Goal: Task Accomplishment & Management: Manage account settings

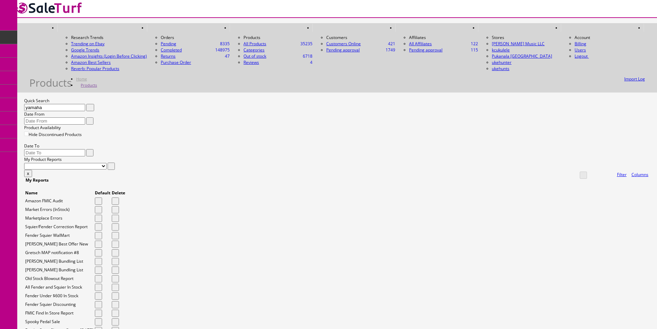
scroll to position [916, 0]
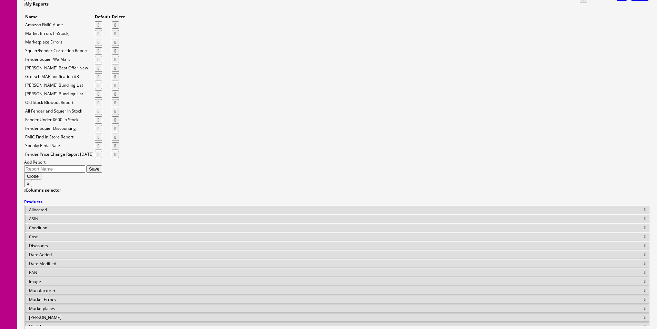
scroll to position [0, 0]
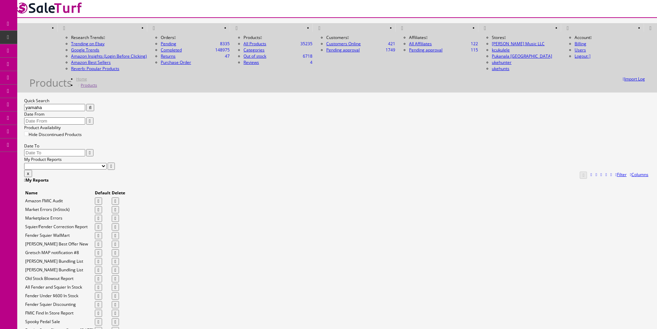
click at [85, 104] on input "yamaha" at bounding box center [54, 107] width 61 height 7
paste input "0974101100"
click at [85, 104] on input "0974101100" at bounding box center [54, 107] width 61 height 7
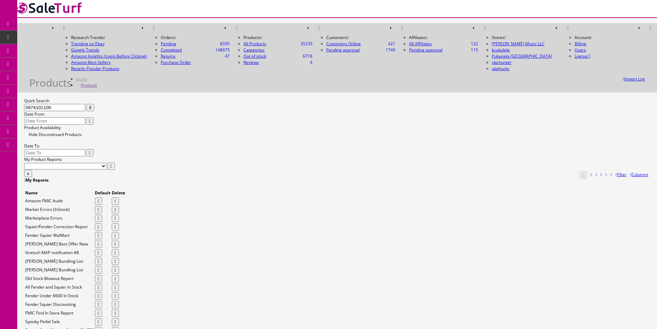
click at [85, 104] on input "0974101100" at bounding box center [54, 107] width 61 height 7
click at [85, 104] on input "012817" at bounding box center [54, 107] width 61 height 7
paste input "LV-BH5605"
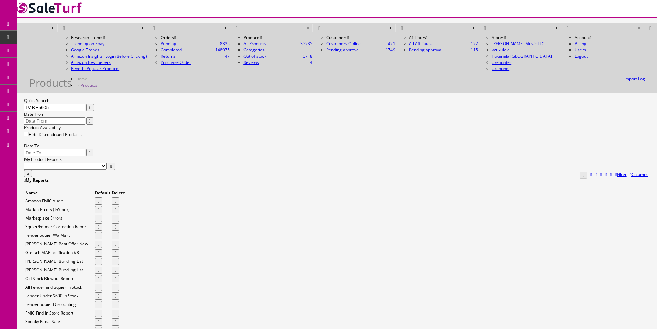
click at [94, 104] on button "button" at bounding box center [90, 107] width 8 height 7
click at [167, 98] on div "Quick Search LV-BH5605 Date From Product Availability Hide Discontinued Product…" at bounding box center [337, 134] width 626 height 72
click at [85, 104] on input "LV-BH5605" at bounding box center [54, 107] width 61 height 7
paste input "UKEMOMAHEL"
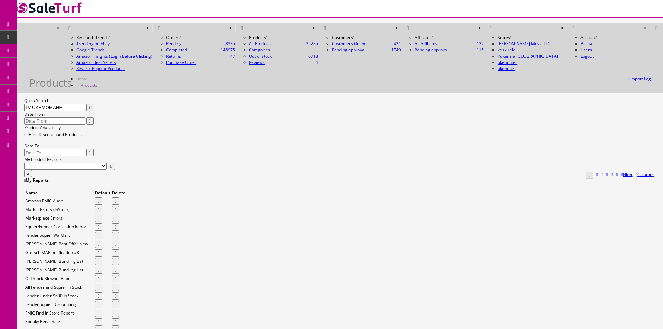
drag, startPoint x: 167, startPoint y: 78, endPoint x: 168, endPoint y: 82, distance: 3.6
click at [94, 104] on button "button" at bounding box center [90, 107] width 8 height 7
click at [85, 104] on input "LV-UKEMOMAHEL" at bounding box center [54, 107] width 61 height 7
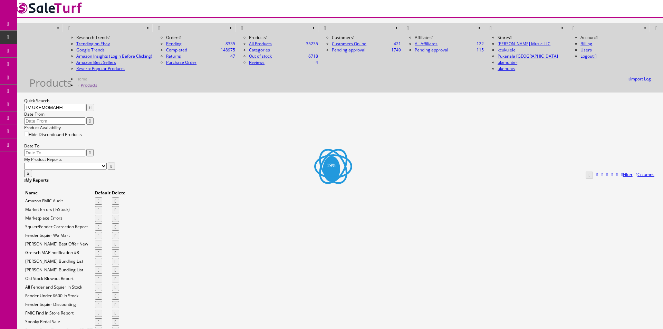
paste input "text"
drag, startPoint x: 169, startPoint y: 76, endPoint x: 169, endPoint y: 87, distance: 11.0
click at [91, 105] on icon "button" at bounding box center [90, 107] width 2 height 4
click at [169, 98] on div "Quick Search UKEMOMAHEL Date From" at bounding box center [340, 111] width 632 height 27
click at [66, 104] on input "UKEMOMAHEL" at bounding box center [54, 107] width 61 height 7
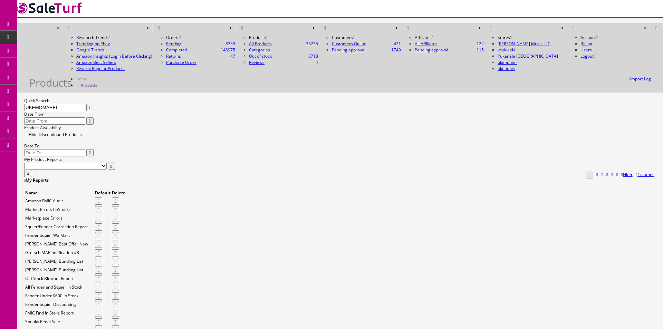
click at [66, 104] on input "UKEMOMAHEL" at bounding box center [54, 107] width 61 height 7
click at [69, 104] on input "BTB946COL" at bounding box center [54, 107] width 61 height 7
drag, startPoint x: 484, startPoint y: 234, endPoint x: 447, endPoint y: 253, distance: 42.0
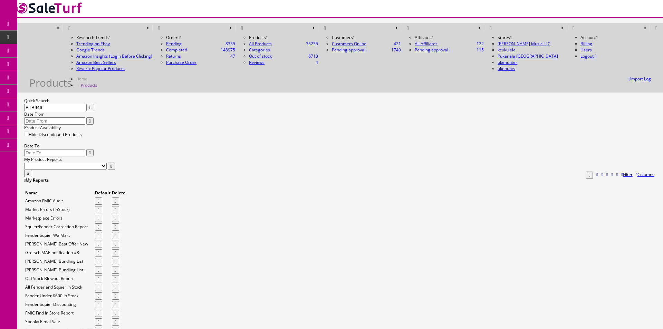
click at [52, 104] on input "BTB946" at bounding box center [54, 107] width 61 height 7
type input "560pBX"
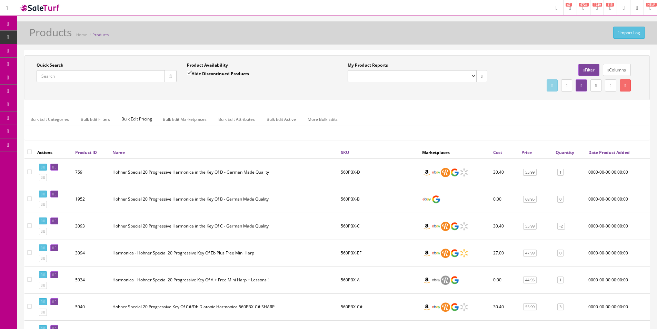
click at [141, 78] on input "Quick Search" at bounding box center [101, 76] width 128 height 12
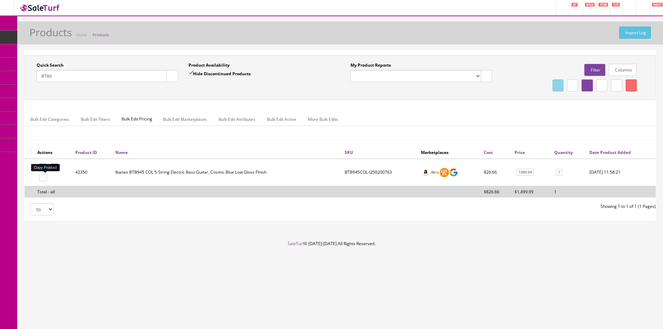
type input "BTB9"
click at [45, 178] on icon at bounding box center [43, 178] width 1 height 4
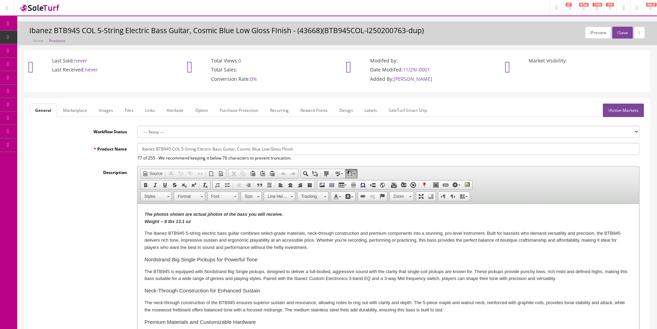
click at [205, 250] on p "The Ibanez BTB945 5-string electric bass guitar combines select-grade materials…" at bounding box center [389, 240] width 488 height 21
drag, startPoint x: 202, startPoint y: 219, endPoint x: 165, endPoint y: 224, distance: 36.9
click at [165, 224] on p "The photos shown are actual photos of the bass you will receive. Weight – 8 lbs…" at bounding box center [389, 218] width 488 height 14
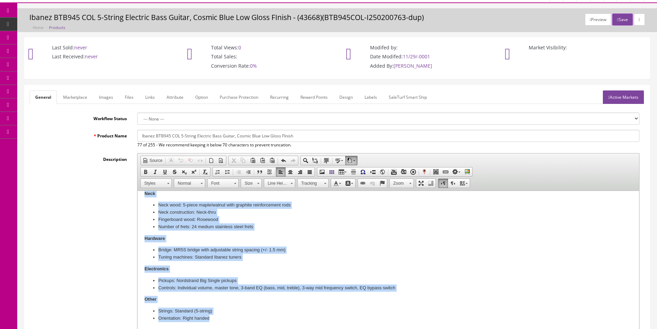
scroll to position [93, 0]
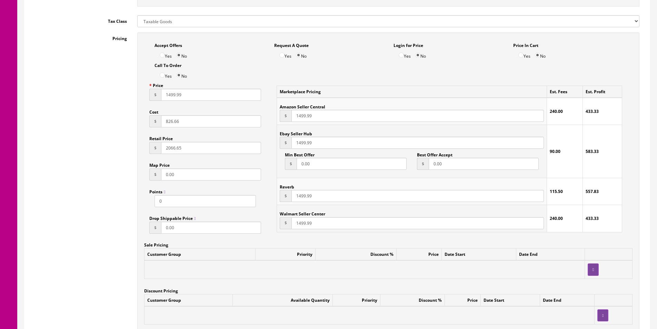
drag, startPoint x: 151, startPoint y: -184, endPoint x: 441, endPoint y: -22, distance: 331.5
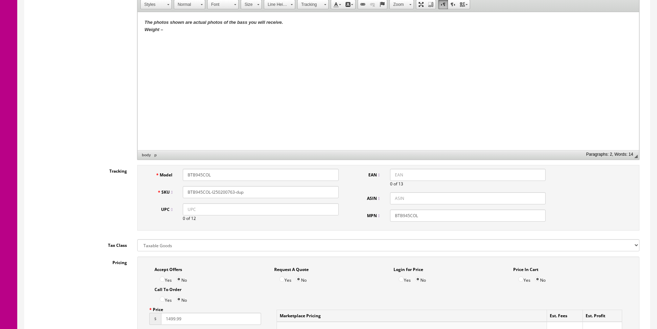
scroll to position [127, 0]
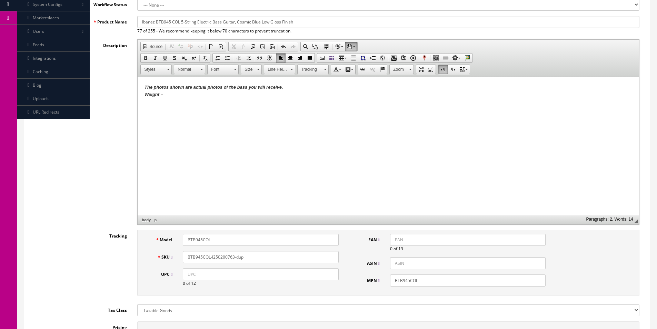
click at [460, 117] on html "The photos shown are actual photos of the bass you will receive. Weight –" at bounding box center [389, 97] width 502 height 40
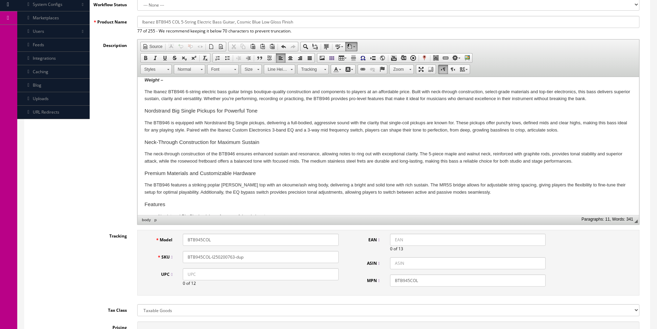
scroll to position [0, 0]
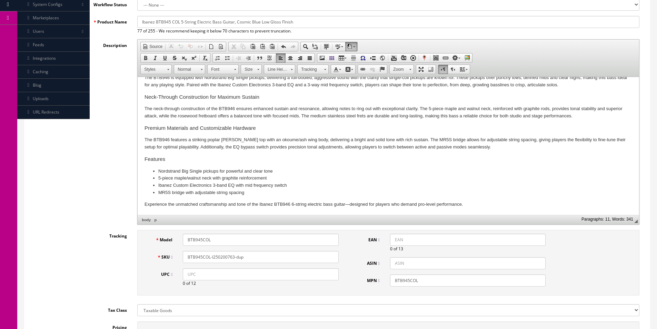
click at [482, 204] on p "Experience the unmatched craftsmanship and tone of the Ibanez BTB946 6-string e…" at bounding box center [389, 204] width 488 height 7
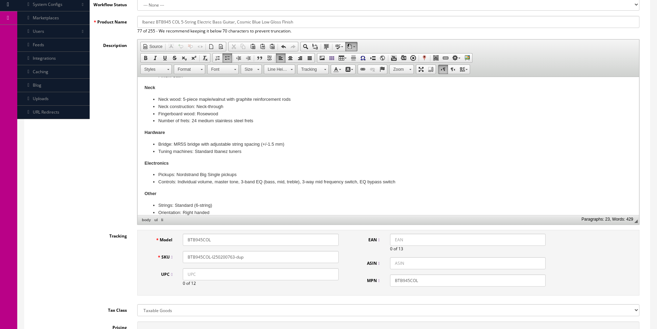
click at [202, 239] on input "BTB945COL" at bounding box center [261, 240] width 156 height 12
type input "BTB946COL"
click at [213, 258] on input "BTB945COL-I250200763-dup" at bounding box center [261, 257] width 156 height 12
click at [213, 257] on input "BTB945COL-I250200763-dup" at bounding box center [261, 257] width 156 height 12
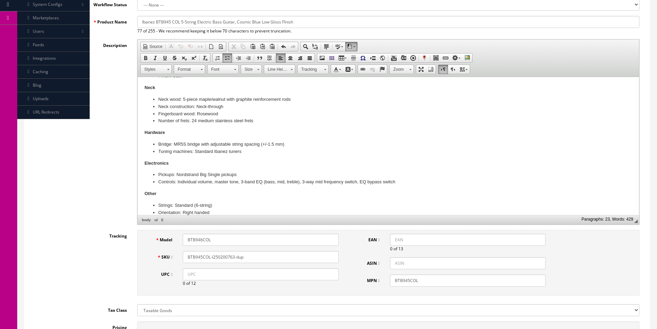
paste input "6COL"
click at [200, 255] on input "BTB946COL-I250502908" at bounding box center [261, 257] width 156 height 12
type input "BTB946COL-I250502908"
click at [451, 283] on input "BTB945COL" at bounding box center [468, 280] width 156 height 12
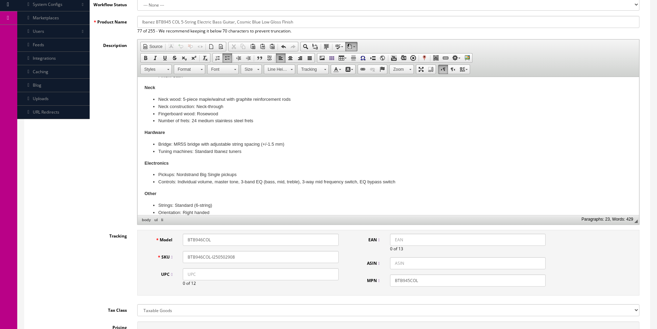
click at [451, 283] on input "BTB945COL" at bounding box center [468, 280] width 156 height 12
paste input "6"
type input "BTB946COL"
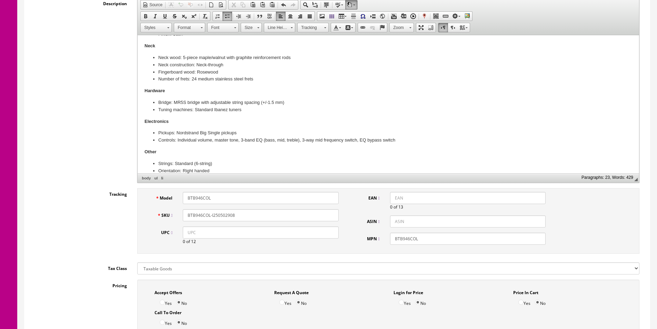
scroll to position [369, 0]
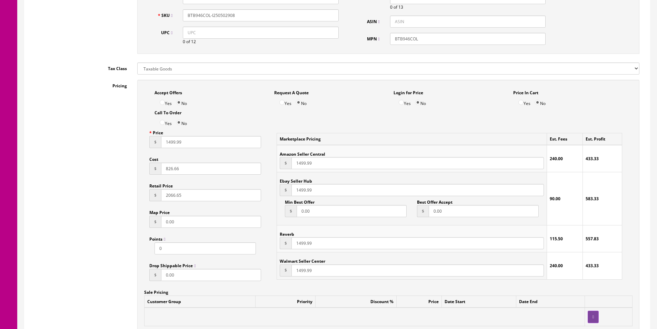
click at [176, 144] on input "1499.99" at bounding box center [211, 142] width 100 height 12
click at [176, 145] on input "1499.99" at bounding box center [211, 142] width 100 height 12
type input "1599.99"
type input "881.78"
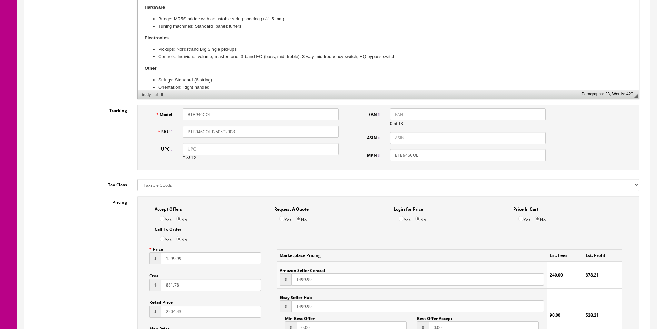
scroll to position [196, 0]
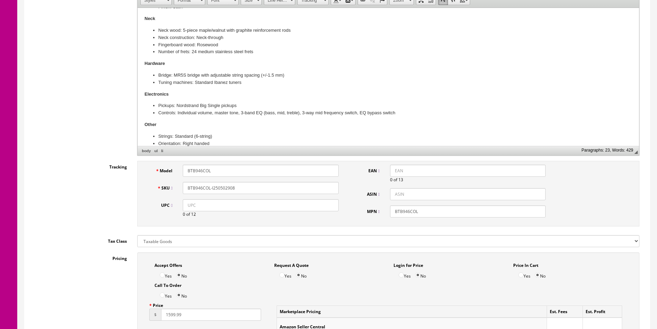
type input "2204.43"
click at [198, 168] on input "BTB946COL" at bounding box center [261, 171] width 156 height 12
click at [404, 168] on input "EAN" at bounding box center [468, 171] width 156 height 12
paste input "4549763366603"
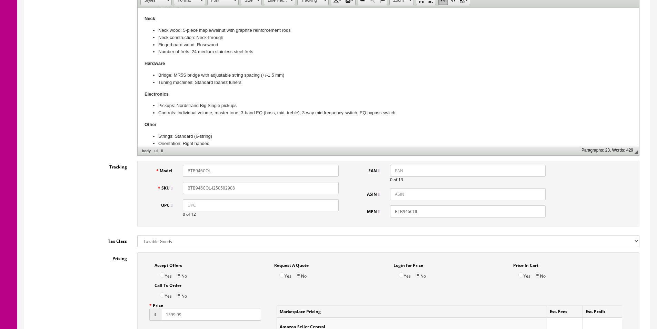
type input "4549763366603"
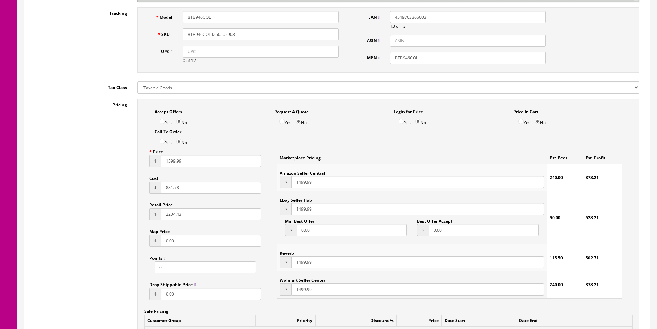
scroll to position [369, 0]
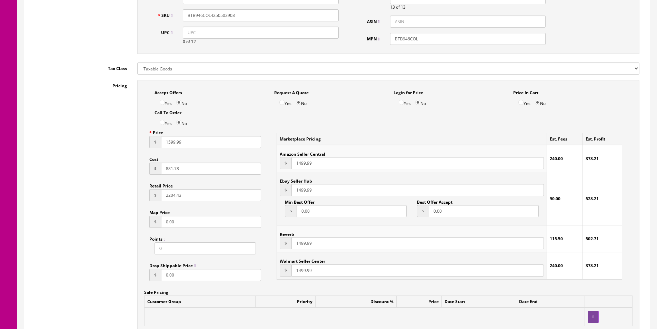
click at [169, 140] on input "1599.99" at bounding box center [211, 142] width 100 height 12
click at [304, 166] on input "1499.99" at bounding box center [418, 163] width 253 height 12
paste input "5"
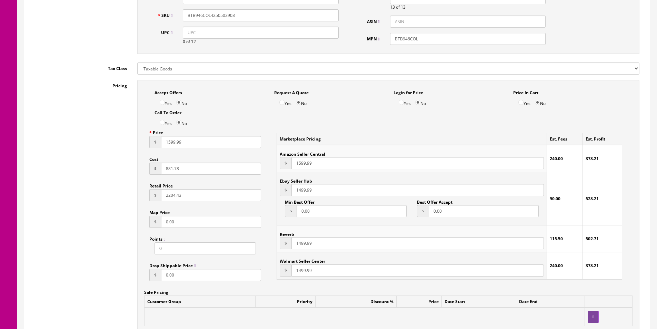
type input "1599.99"
click at [296, 186] on input "1499.99" at bounding box center [418, 190] width 253 height 12
paste input "5"
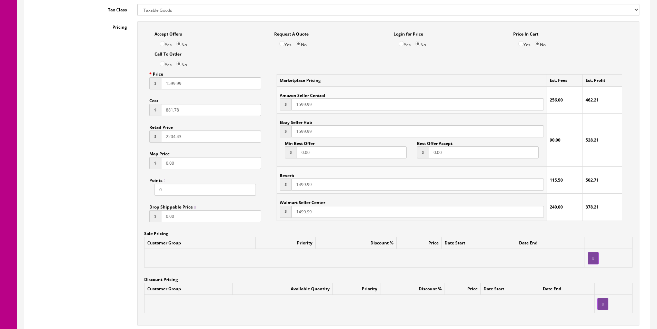
type input "1599.99"
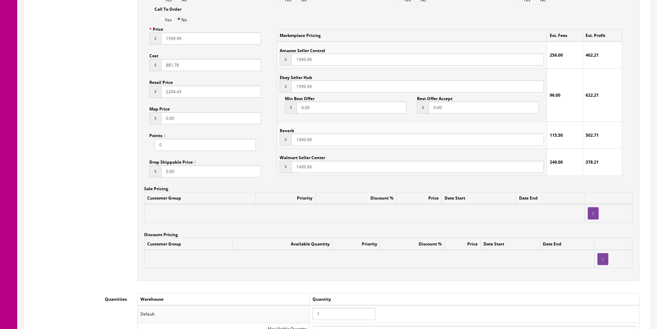
paste input "5"
type input "1599.99"
paste input "5"
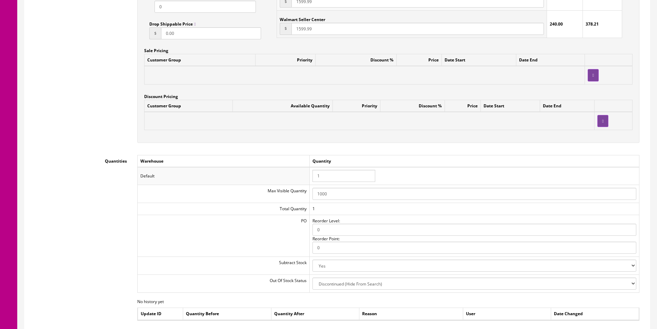
type input "1599.99"
click at [335, 172] on input "1" at bounding box center [344, 176] width 63 height 12
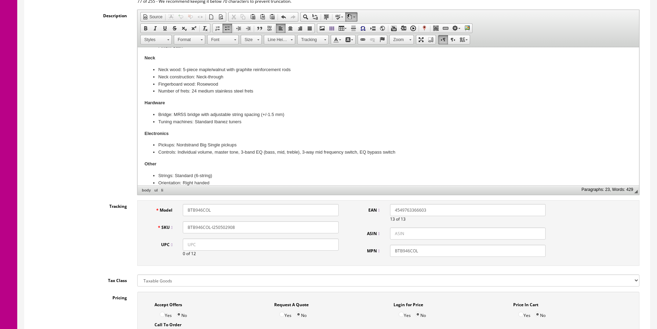
scroll to position [58, 0]
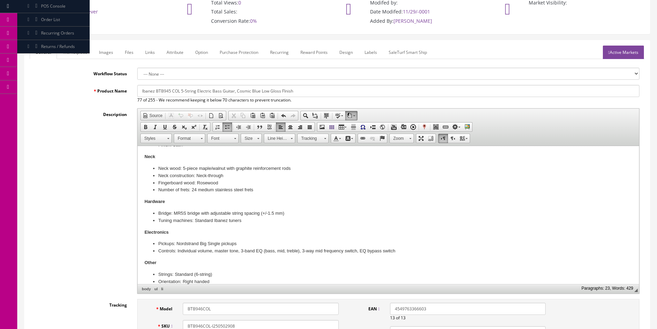
type input "0"
click at [169, 92] on input "Ibanez BTB945 COL 5-String Electric Bass Guitar, Cosmic Blue Low Gloss FInish" at bounding box center [388, 91] width 502 height 12
click at [182, 92] on input "Ibanez BTB946 COL 5-String Electric Bass Guitar, Cosmic Blue Low Gloss FInish" at bounding box center [388, 91] width 502 height 12
click at [284, 90] on input "Ibanez BTB946 COL 6-String Electric Bass Guitar, Cosmic Blue Low Gloss FInish" at bounding box center [388, 91] width 502 height 12
type input "Ibanez BTB946 COL 6-String Electric Bass Guitar, Cosmic Blue Low Gloss Finish"
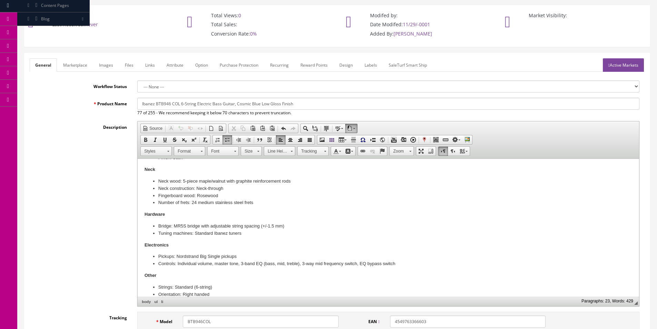
scroll to position [0, 0]
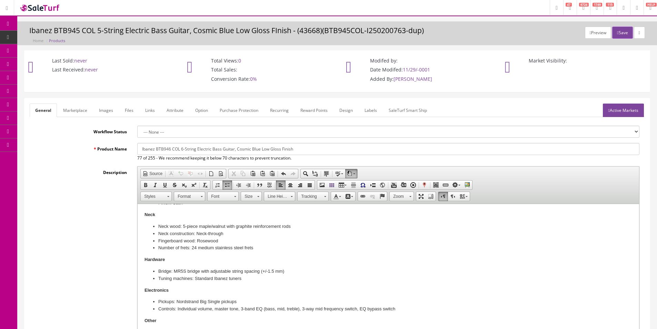
click at [244, 145] on input "Ibanez BTB946 COL 6-String Electric Bass Guitar, Cosmic Blue Low Gloss Finish" at bounding box center [388, 149] width 502 height 12
drag, startPoint x: 85, startPoint y: 110, endPoint x: 159, endPoint y: 150, distance: 84.3
click at [85, 109] on link "Marketplace" at bounding box center [75, 110] width 35 height 13
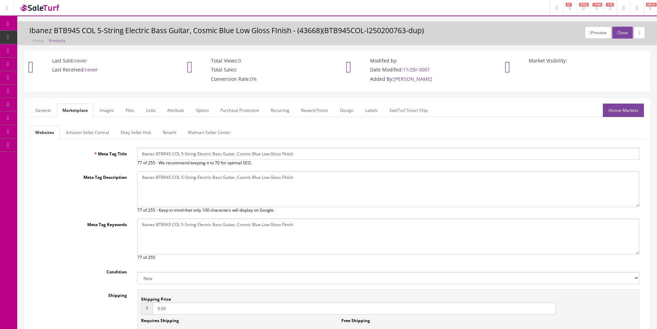
click at [210, 154] on input "Ibanez BTB945 COL 5-String Electric Bass Guitar, Cosmic Blue Low Gloss FInish" at bounding box center [388, 154] width 502 height 12
paste input "6 COL 6-String Electric Bass Guitar, Cosmic Blue Low Gloss Fi"
type input "Ibanez BTB946 COL 6-String Electric Bass Guitar, Cosmic Blue Low Gloss Finish"
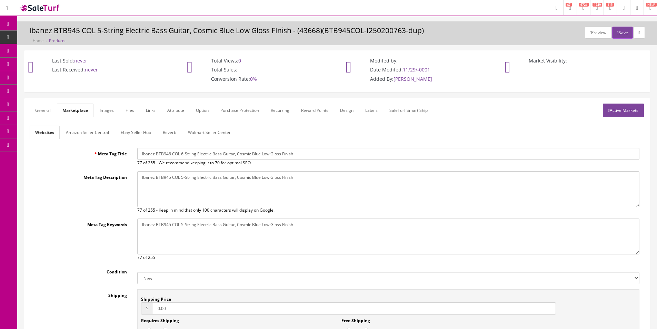
click at [213, 178] on textarea "Ibanez BTB945 COL 5-String Electric Bass Guitar, Cosmic Blue Low Gloss FInish" at bounding box center [388, 189] width 502 height 36
drag, startPoint x: 213, startPoint y: 178, endPoint x: 234, endPoint y: 230, distance: 56.5
click at [213, 178] on textarea "Ibanez BTB945 COL 5-String Electric Bass Guitar, Cosmic Blue Low Gloss FInish" at bounding box center [388, 189] width 502 height 36
paste textarea "6 COL 6-String Electric Bass Guitar, Cosmic Blue Low Gloss Fi"
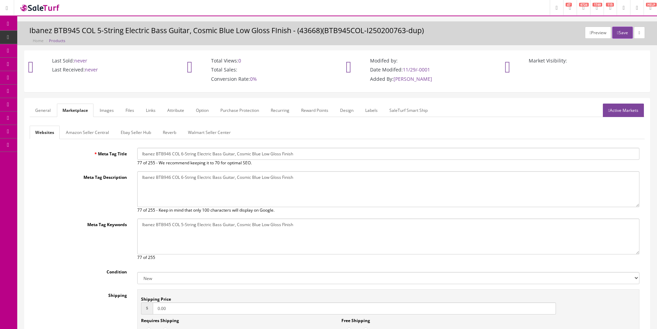
type textarea "Ibanez BTB946 COL 6-String Electric Bass Guitar, Cosmic Blue Low Gloss Finish"
click at [234, 230] on textarea "Ibanez BTB945 COL 5-String Electric Bass Guitar, Cosmic Blue Low Gloss FInish" at bounding box center [388, 236] width 502 height 36
paste textarea "6 COL 6-String Electric Bass Guitar, Cosmic Blue Low Gloss Fi"
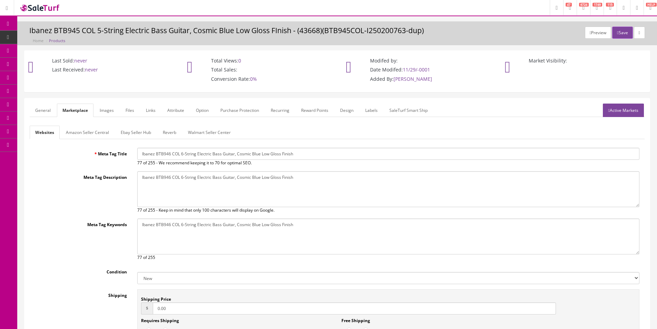
type textarea "Ibanez BTB946 COL 6-String Electric Bass Guitar, Cosmic Blue Low Gloss Finish"
click at [129, 133] on link "Ebay Seller Hub" at bounding box center [135, 132] width 41 height 13
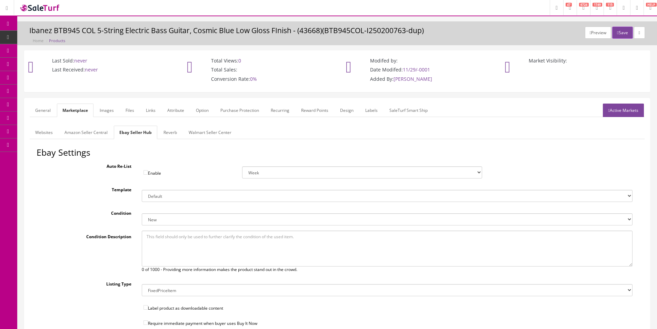
click at [164, 134] on link "Reverb" at bounding box center [170, 132] width 25 height 13
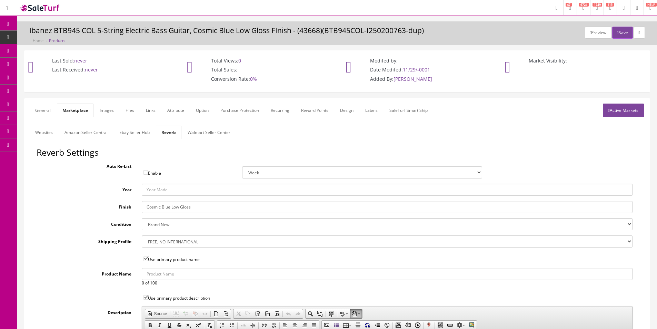
click at [104, 114] on link "Images" at bounding box center [106, 110] width 25 height 13
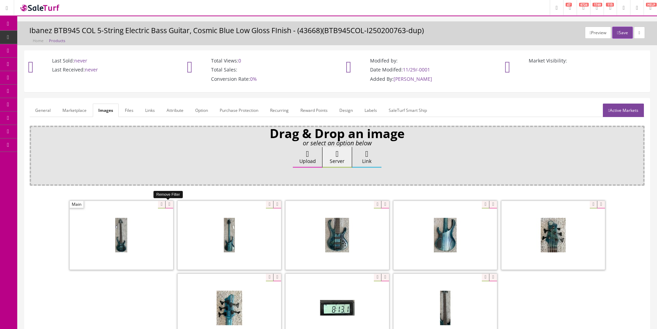
click at [169, 205] on icon at bounding box center [169, 205] width 8 height 8
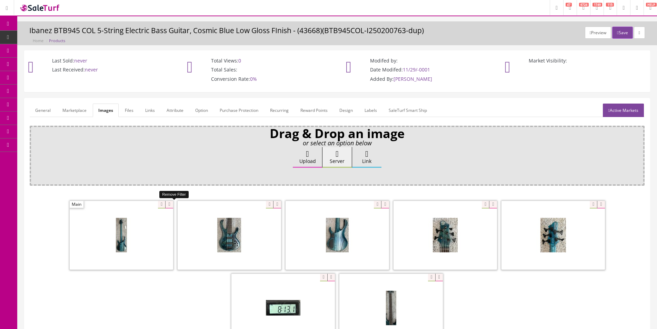
click at [169, 205] on icon at bounding box center [169, 205] width 8 height 8
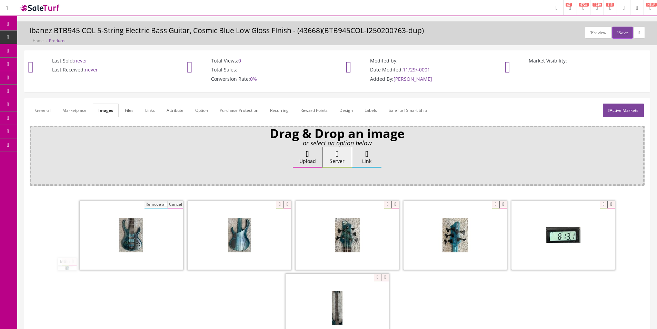
click at [145, 203] on button "Remove all" at bounding box center [156, 205] width 23 height 8
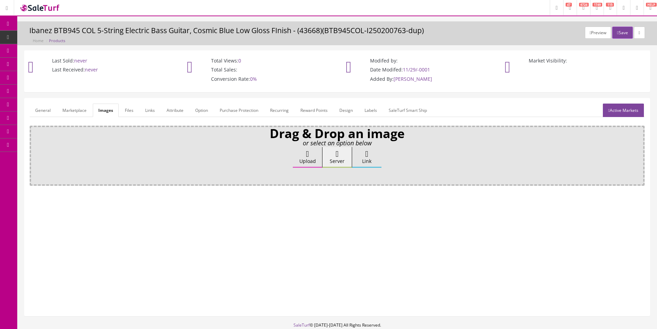
click at [175, 112] on link "Attribute" at bounding box center [175, 110] width 28 height 13
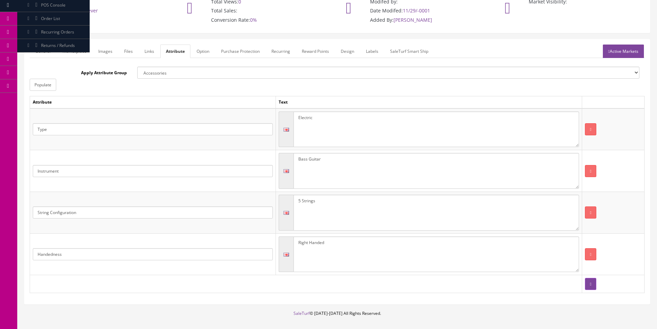
scroll to position [89, 0]
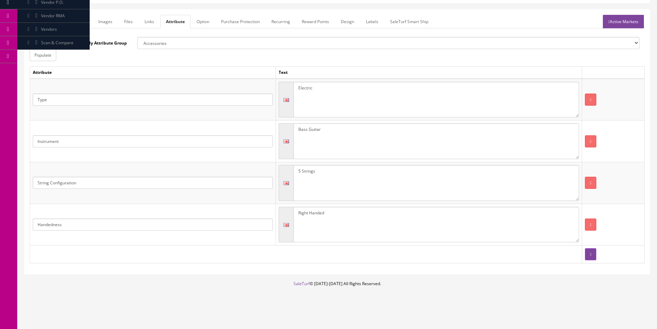
click at [300, 171] on textarea "5 Strings" at bounding box center [437, 183] width 286 height 36
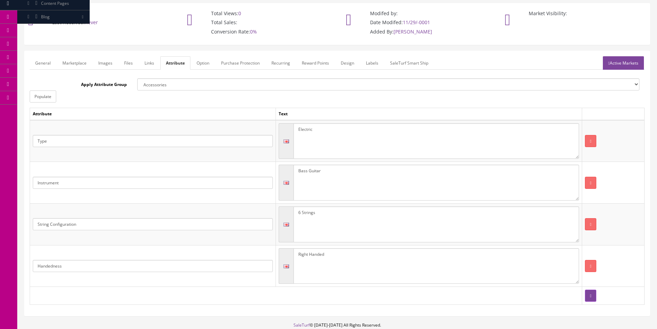
scroll to position [0, 0]
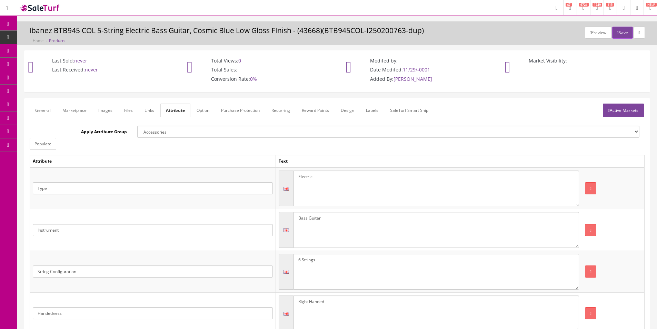
type textarea "6 Strings"
click at [612, 118] on form "General Marketplace Images Files Links Attribute Option Purchase Protection Rec…" at bounding box center [337, 231] width 615 height 254
click at [611, 116] on link "Active Markets" at bounding box center [623, 110] width 41 height 13
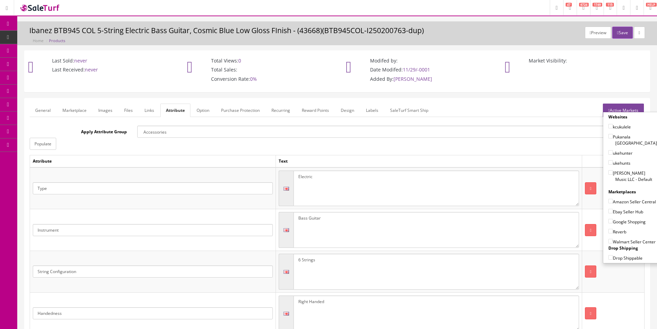
click at [619, 170] on label "[PERSON_NAME] Music LLC - Default" at bounding box center [633, 175] width 49 height 13
click at [621, 198] on label "Amazon Seller Central" at bounding box center [633, 201] width 48 height 7
drag, startPoint x: 621, startPoint y: 211, endPoint x: 621, endPoint y: 215, distance: 3.8
click at [621, 214] on label "Ebay Seller Hub" at bounding box center [626, 211] width 35 height 7
click at [613, 213] on input"] "Ebay Seller Hub" at bounding box center [611, 211] width 4 height 4
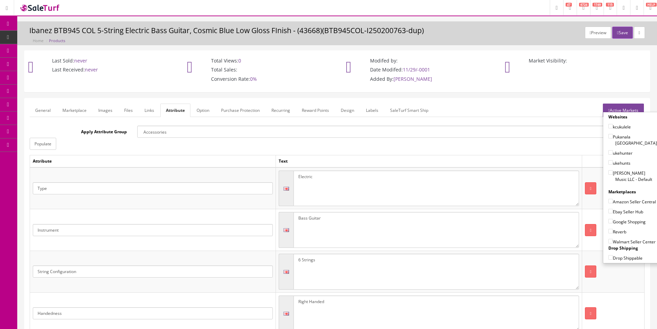
checkbox input"] "true"
click at [620, 221] on label "Google Shopping" at bounding box center [627, 221] width 37 height 7
click at [613, 221] on input"] "Google Shopping" at bounding box center [611, 221] width 4 height 4
checkbox input"] "true"
click at [619, 227] on div "Reverb" at bounding box center [633, 230] width 49 height 10
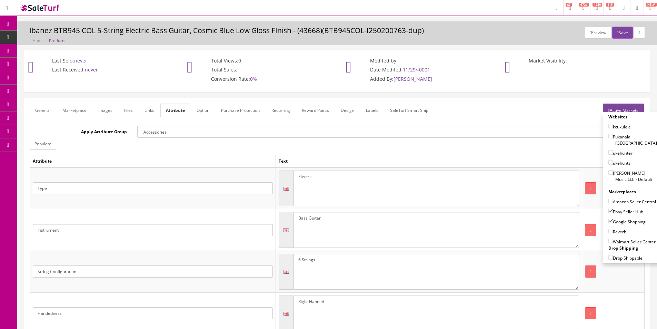
click at [619, 229] on label "Reverb" at bounding box center [618, 231] width 18 height 7
click at [613, 229] on input"] "Reverb" at bounding box center [611, 231] width 4 height 4
checkbox input"] "true"
click at [620, 189] on strong "Marketplaces" at bounding box center [623, 192] width 28 height 6
click at [620, 198] on label "Amazon Seller Central" at bounding box center [633, 201] width 48 height 7
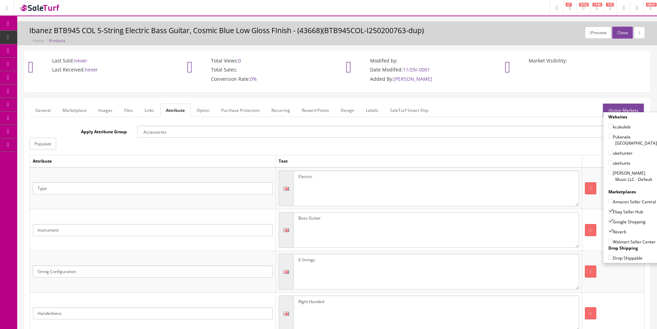
click at [613, 199] on input"] "Amazon Seller Central" at bounding box center [611, 201] width 4 height 4
checkbox input"] "true"
click at [621, 171] on label "[PERSON_NAME] Music LLC - Default" at bounding box center [633, 175] width 49 height 13
click at [613, 171] on input"] "[PERSON_NAME] Music LLC - Default" at bounding box center [611, 172] width 4 height 4
checkbox input"] "true"
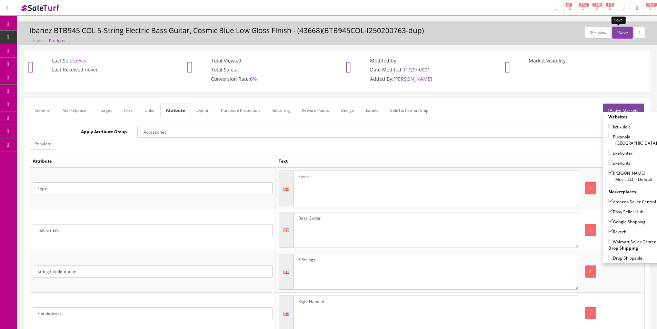
click at [617, 35] on button "Save" at bounding box center [623, 33] width 20 height 12
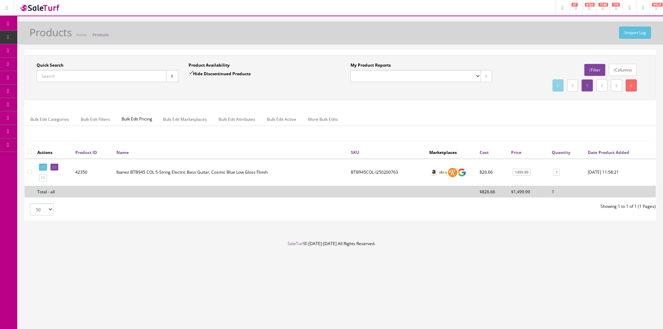
click at [140, 168] on td "Ibanez BTB945 COL 5-String Electric Bass Guitar, Cosmic Blue Low Gloss FInish" at bounding box center [231, 172] width 234 height 27
copy td "BTB945"
click at [160, 79] on input "Quick Search" at bounding box center [102, 76] width 130 height 12
paste input "BTB945"
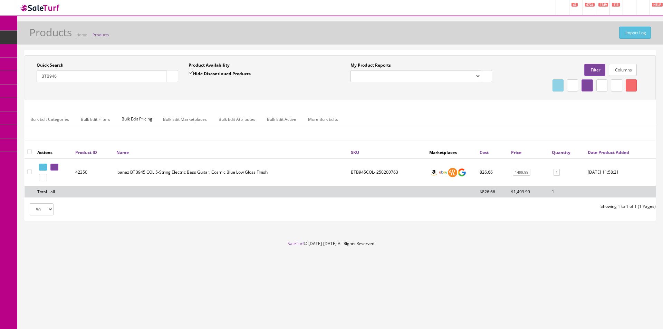
type input "BTB946"
click at [195, 71] on label "Hide Discontinued Products" at bounding box center [219, 73] width 62 height 7
click at [193, 71] on input "Hide Discontinued Products" at bounding box center [190, 73] width 4 height 4
checkbox input "false"
click at [206, 81] on div "Hide Discontinued Products" at bounding box center [219, 76] width 62 height 12
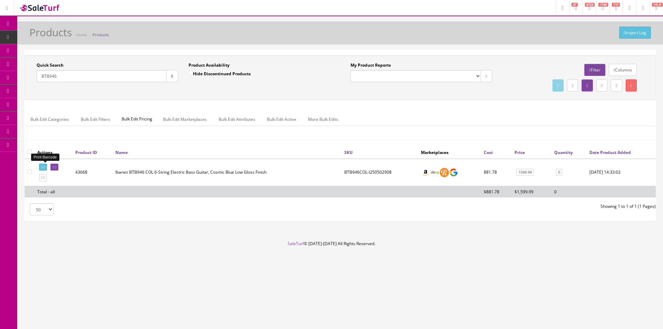
click at [45, 167] on icon at bounding box center [43, 167] width 1 height 4
click at [121, 77] on input "BTB946" at bounding box center [102, 76] width 130 height 12
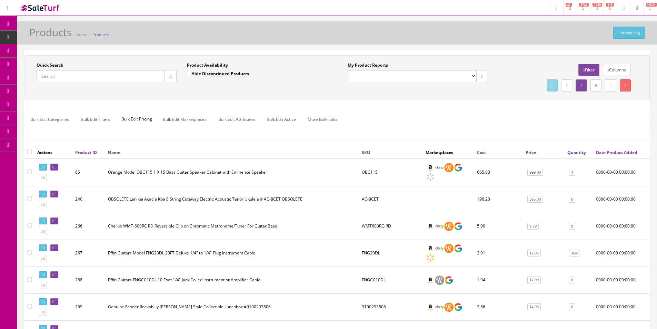
click at [472, 133] on div "Bulk Edit Categories Bulk Edit Filters Bulk Edit Pricing Bulk Edit Marketplaces…" at bounding box center [337, 123] width 625 height 22
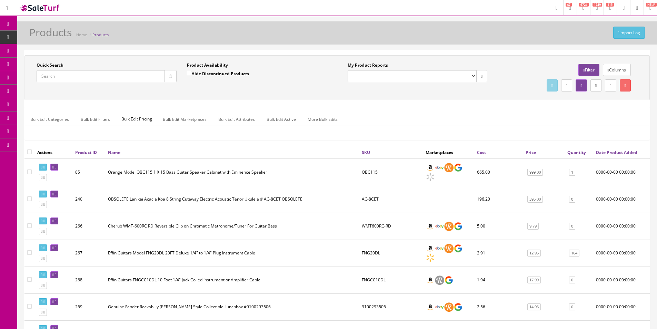
click at [502, 56] on div "Quick Search Date From Product Availability Hide Discontinued Products Date To …" at bounding box center [338, 77] width 626 height 45
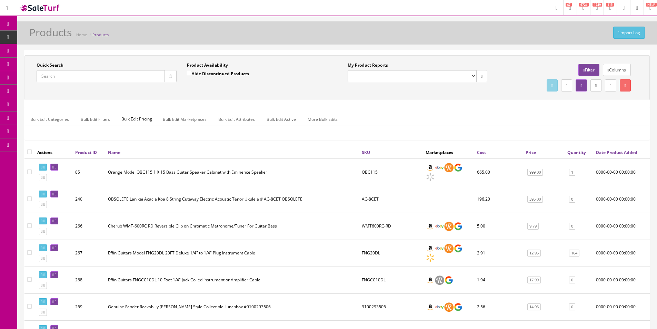
click at [502, 56] on div "Quick Search Date From Product Availability Hide Discontinued Products Date To …" at bounding box center [338, 77] width 626 height 45
drag, startPoint x: 502, startPoint y: 56, endPoint x: 642, endPoint y: 91, distance: 144.5
click at [501, 56] on div "Quick Search Date From Product Availability Hide Discontinued Products Date To …" at bounding box center [338, 77] width 626 height 45
click at [96, 83] on div "Quick Search Date From" at bounding box center [106, 74] width 150 height 25
click at [98, 77] on input "Quick Search" at bounding box center [101, 76] width 128 height 12
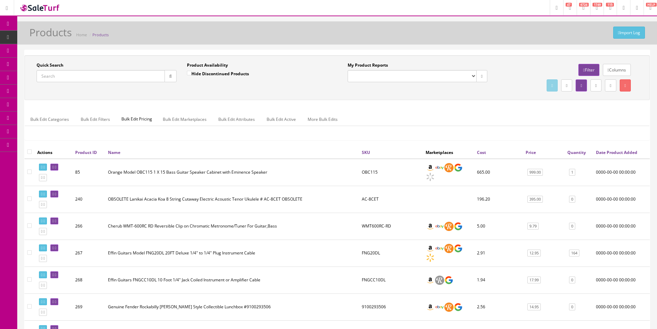
click at [98, 78] on input "Quick Search" at bounding box center [101, 76] width 128 height 12
click at [98, 79] on input "Quick Search" at bounding box center [101, 76] width 128 height 12
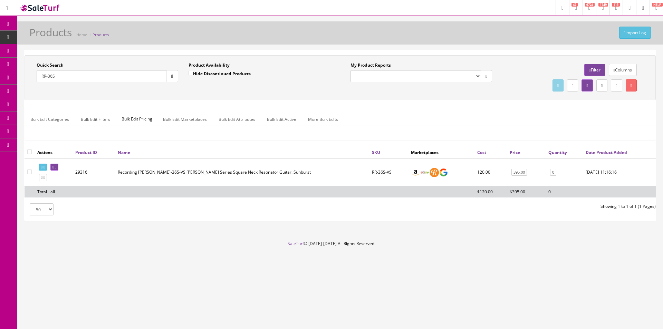
type input "RR-36S"
click at [32, 152] on th at bounding box center [30, 152] width 10 height 12
click at [31, 150] on input "checkbox" at bounding box center [29, 151] width 4 height 4
checkbox input "true"
checkbox input"] "true"
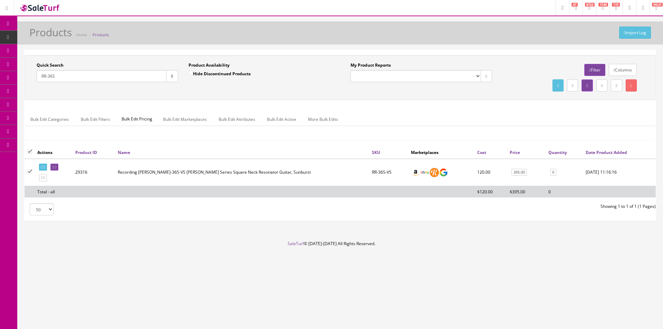
click at [278, 117] on link "Bulk Edit Active" at bounding box center [281, 118] width 40 height 13
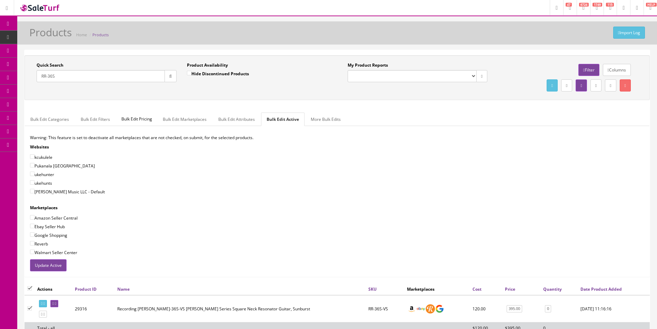
click at [62, 266] on button "Update Active" at bounding box center [48, 265] width 37 height 12
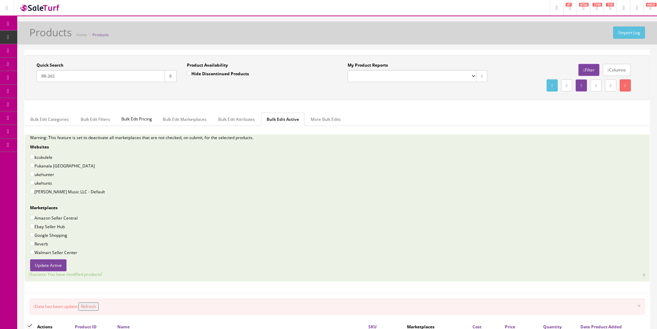
click at [133, 75] on input "RR-36S" at bounding box center [101, 76] width 128 height 12
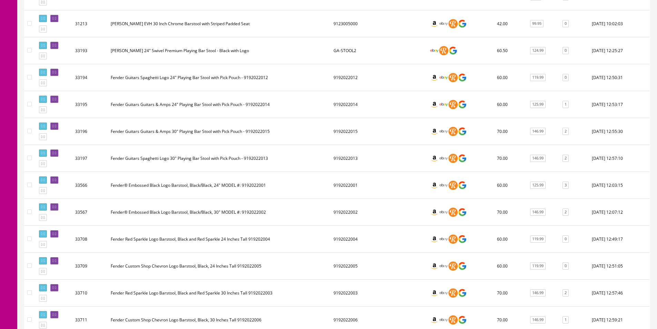
scroll to position [1139, 0]
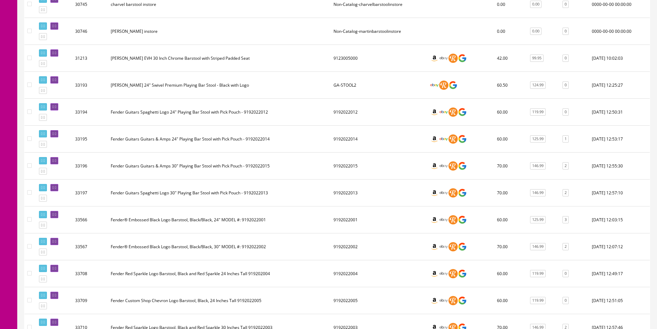
type input "Bar Stools"
click at [352, 170] on td "9192022015" at bounding box center [379, 166] width 96 height 27
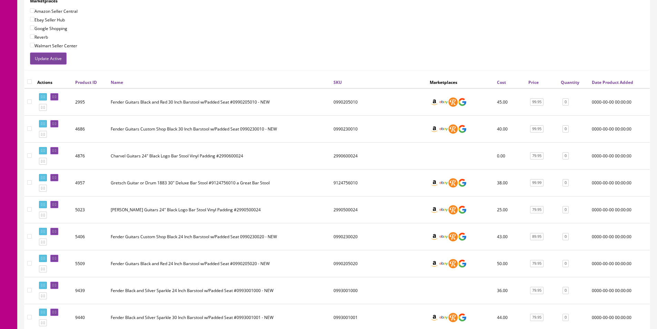
scroll to position [0, 0]
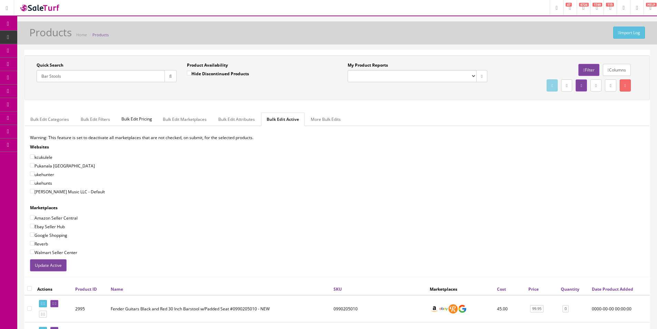
click at [197, 71] on label "Hide Discontinued Products" at bounding box center [218, 73] width 62 height 7
click at [192, 71] on input "Hide Discontinued Products" at bounding box center [189, 73] width 4 height 4
checkbox input "true"
click at [195, 83] on div "Product Availability Hide Discontinued Products Date To" at bounding box center [257, 74] width 150 height 25
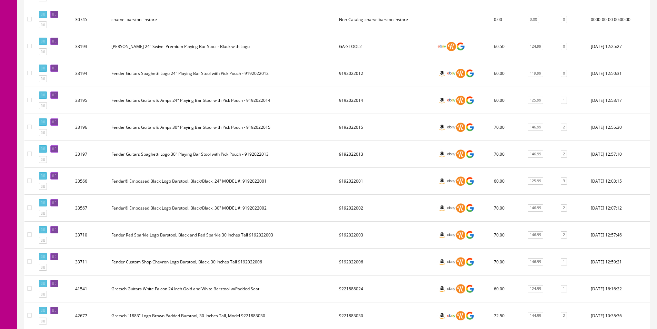
scroll to position [656, 0]
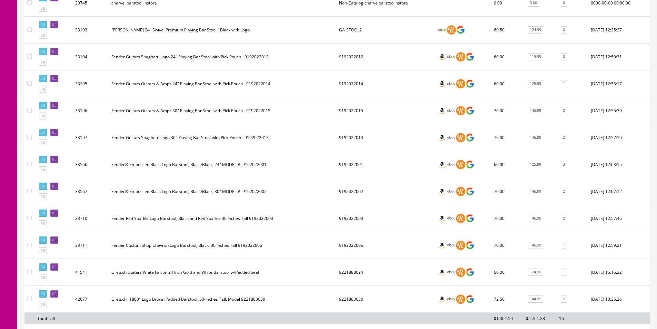
click at [495, 163] on td "60.00" at bounding box center [507, 164] width 32 height 27
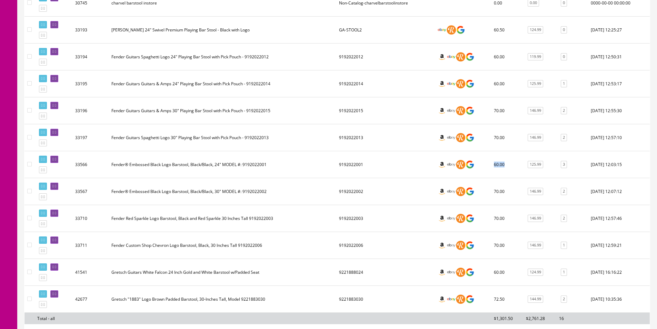
click at [495, 163] on td "60.00" at bounding box center [507, 164] width 32 height 27
click at [495, 162] on td "60.00" at bounding box center [507, 164] width 32 height 27
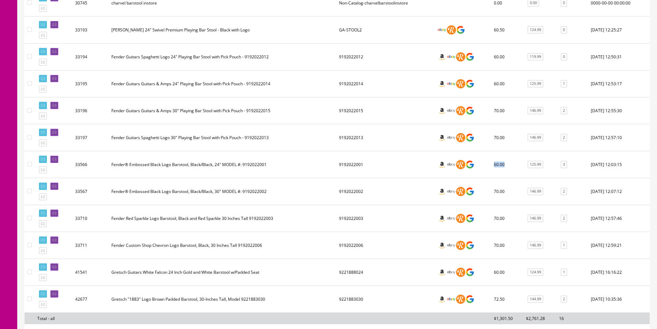
click at [495, 162] on td "60.00" at bounding box center [507, 164] width 32 height 27
click at [495, 163] on td "60.00" at bounding box center [507, 164] width 32 height 27
click at [379, 92] on td "9192022014" at bounding box center [385, 83] width 98 height 27
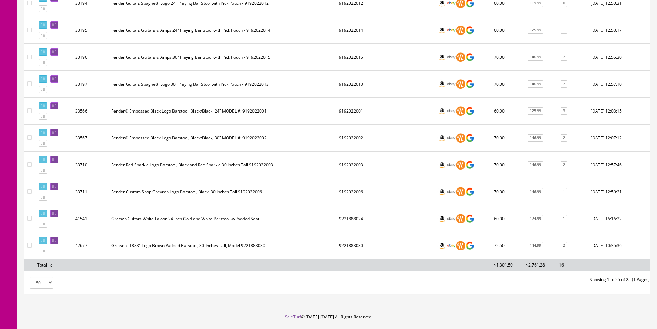
scroll to position [728, 0]
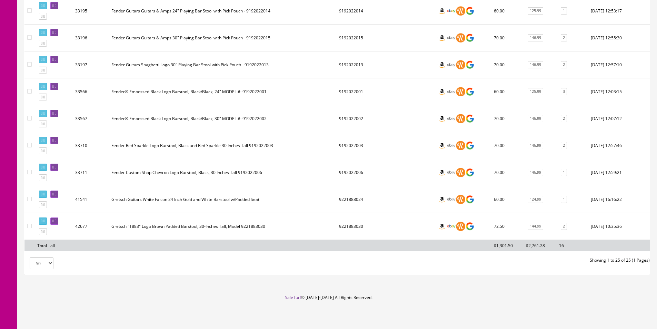
click at [315, 172] on td "Fender Custom Shop Chevron Logo Barstool, Black, 30 Inches Tall 9192022006" at bounding box center [223, 172] width 228 height 27
click at [501, 95] on td "60.00" at bounding box center [507, 91] width 32 height 27
click at [384, 94] on td "9192022001" at bounding box center [385, 91] width 98 height 27
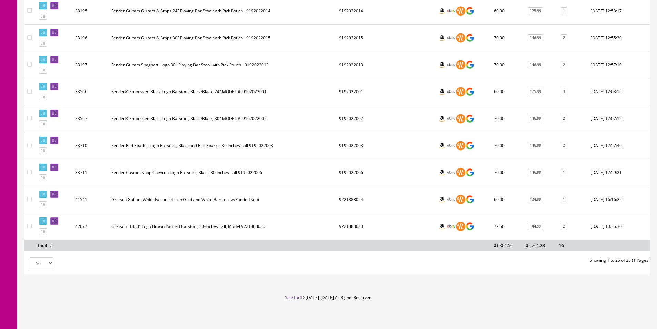
click at [384, 94] on td "9192022001" at bounding box center [385, 91] width 98 height 27
click at [384, 95] on td "9192022001" at bounding box center [385, 91] width 98 height 27
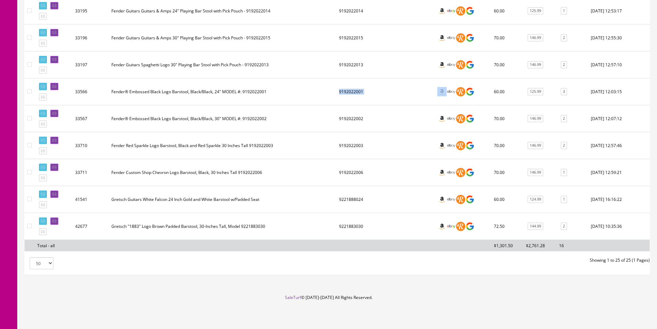
click at [384, 95] on td "9192022001" at bounding box center [385, 91] width 98 height 27
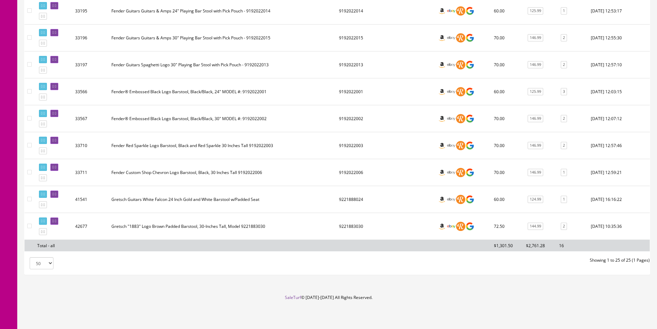
click at [384, 95] on td "9192022001" at bounding box center [385, 91] width 98 height 27
click at [384, 94] on td "9192022001" at bounding box center [385, 91] width 98 height 27
click at [384, 95] on td "9192022001" at bounding box center [385, 91] width 98 height 27
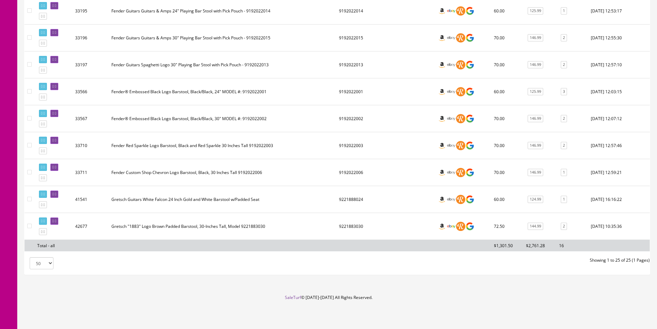
click at [384, 95] on td "9192022001" at bounding box center [385, 91] width 98 height 27
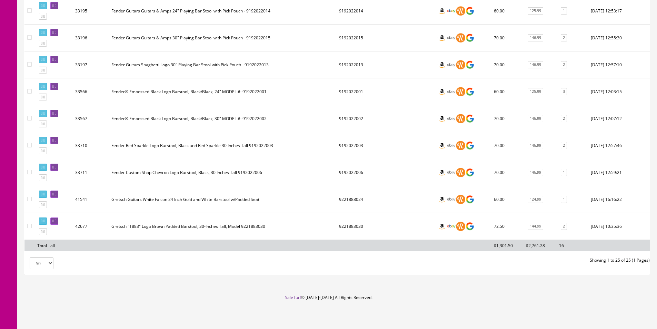
click at [393, 92] on td "9192022001" at bounding box center [385, 91] width 98 height 27
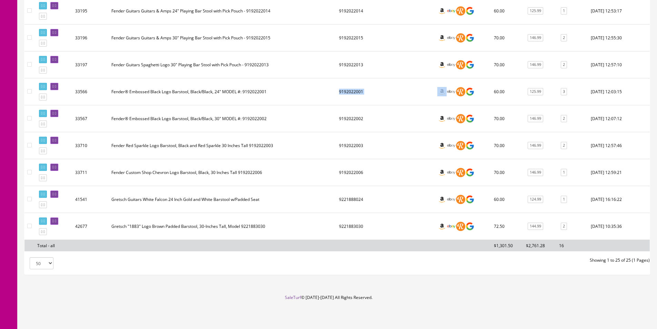
click at [393, 91] on td "9192022001" at bounding box center [385, 91] width 98 height 27
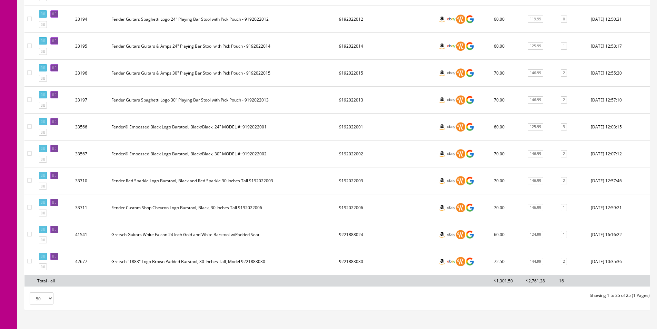
scroll to position [659, 0]
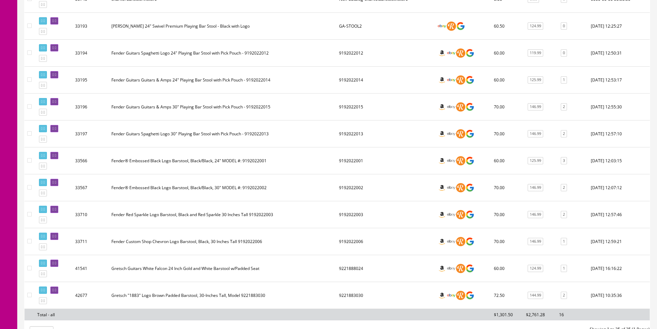
click at [398, 113] on td "9192022015" at bounding box center [385, 107] width 98 height 27
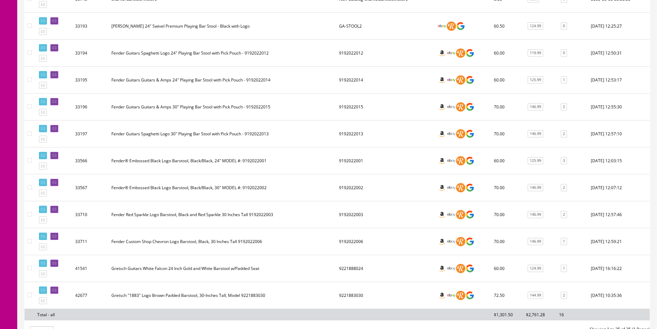
click at [398, 112] on td "9192022015" at bounding box center [385, 107] width 98 height 27
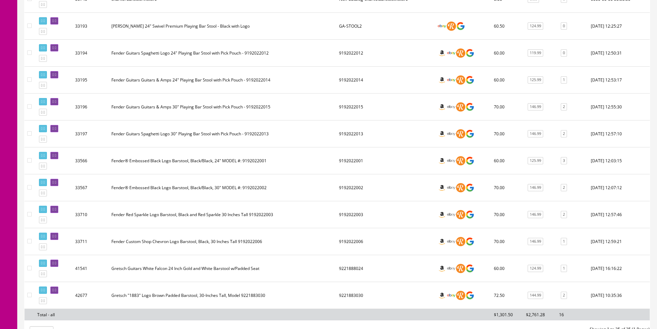
click at [398, 112] on td "9192022015" at bounding box center [385, 107] width 98 height 27
click at [405, 182] on td "9192022002" at bounding box center [385, 187] width 98 height 27
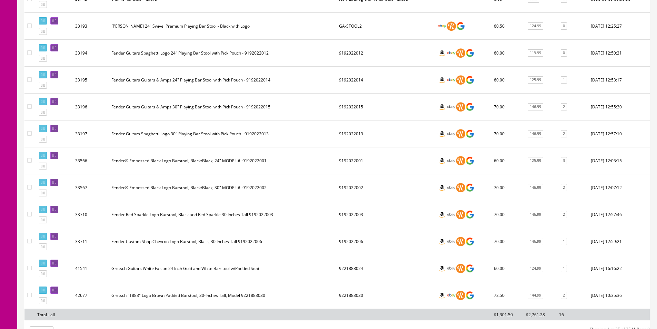
click at [396, 161] on td "9192022001" at bounding box center [385, 160] width 98 height 27
click at [351, 159] on td "9192022001" at bounding box center [385, 160] width 98 height 27
click at [568, 158] on td "3 Edit Inventory" at bounding box center [573, 160] width 32 height 27
click at [560, 162] on td "3" at bounding box center [573, 160] width 32 height 27
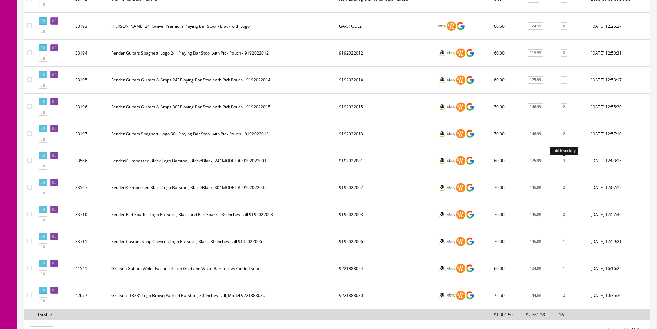
click at [561, 161] on link "3" at bounding box center [564, 160] width 6 height 7
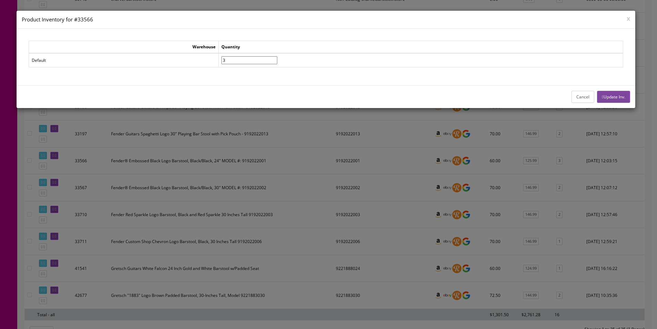
click at [578, 94] on button "Cancel" at bounding box center [583, 97] width 23 height 12
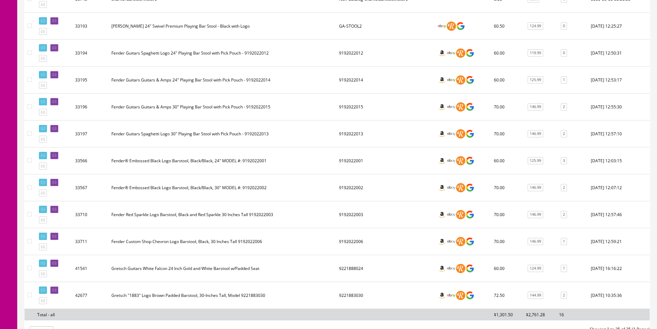
click at [369, 155] on td "9192022001" at bounding box center [385, 160] width 98 height 27
click at [371, 163] on td "9192022001" at bounding box center [385, 160] width 98 height 27
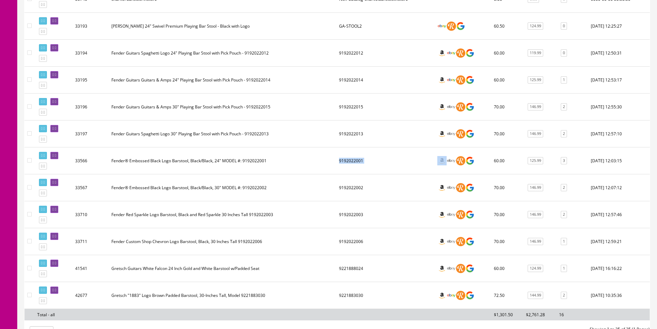
click at [371, 163] on td "9192022001" at bounding box center [385, 160] width 98 height 27
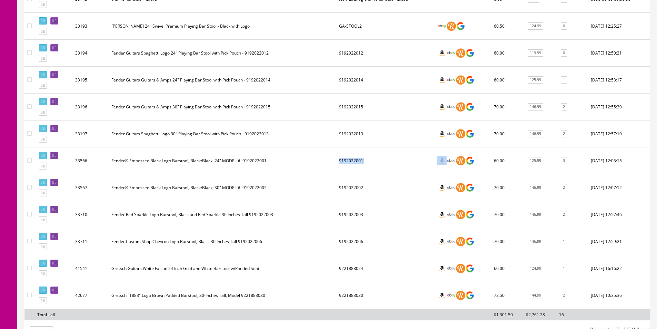
click at [371, 163] on td "9192022001" at bounding box center [385, 160] width 98 height 27
drag, startPoint x: 371, startPoint y: 163, endPoint x: 469, endPoint y: 166, distance: 98.7
click at [371, 163] on td "9192022001" at bounding box center [385, 160] width 98 height 27
click at [564, 161] on link "3" at bounding box center [564, 160] width 6 height 7
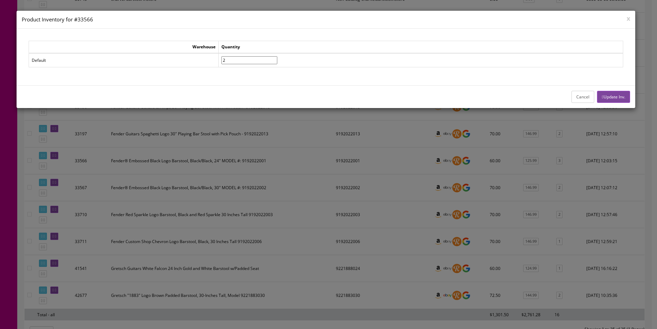
type input"] "2"
click at [277, 61] on input"] "2" at bounding box center [250, 60] width 56 height 8
click at [602, 98] on icon "button" at bounding box center [602, 97] width 1 height 4
click at [615, 94] on button "Update Inv." at bounding box center [613, 97] width 33 height 12
click at [573, 95] on button "Cancel" at bounding box center [583, 97] width 23 height 12
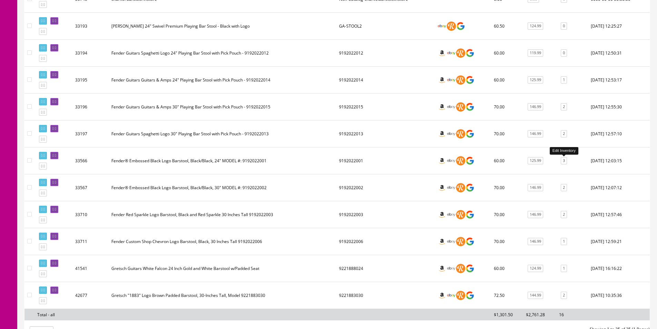
click at [562, 162] on link "3" at bounding box center [564, 160] width 6 height 7
click at [360, 161] on td "9192022001" at bounding box center [385, 160] width 98 height 27
click at [47, 153] on link at bounding box center [43, 155] width 8 height 7
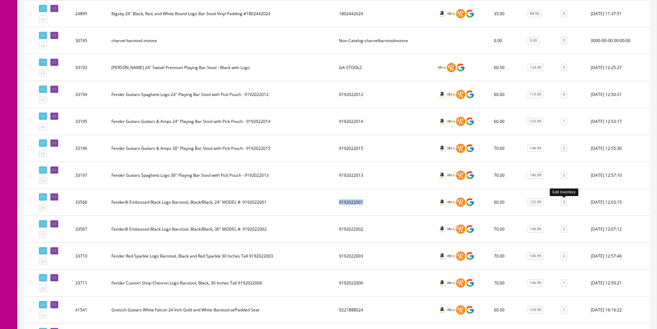
click at [564, 202] on link "3" at bounding box center [564, 201] width 6 height 7
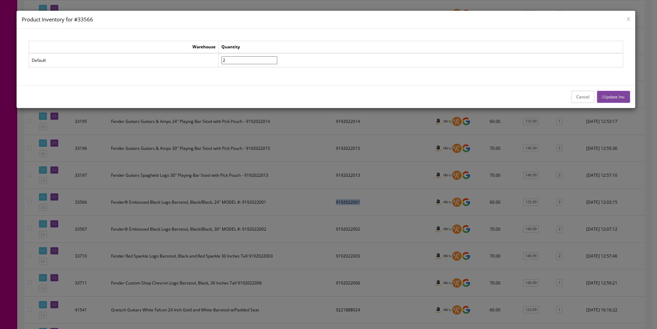
click at [588, 98] on button "Cancel" at bounding box center [583, 97] width 23 height 12
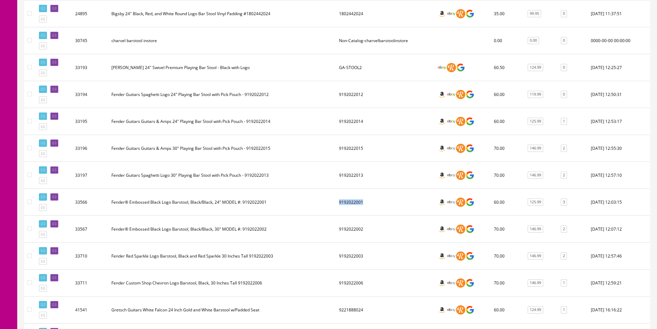
click at [373, 199] on td "9192022001" at bounding box center [385, 202] width 98 height 27
